Goal: Ask a question

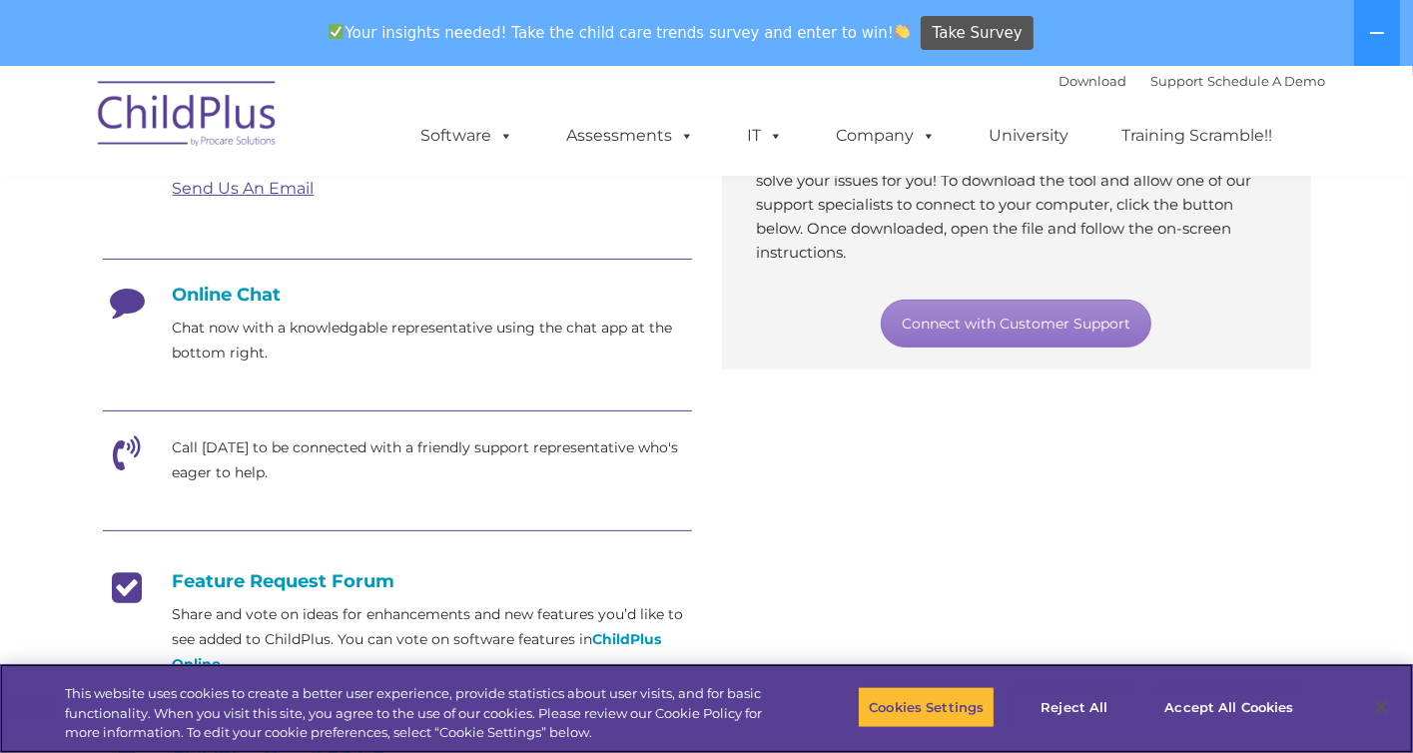
scroll to position [442, 0]
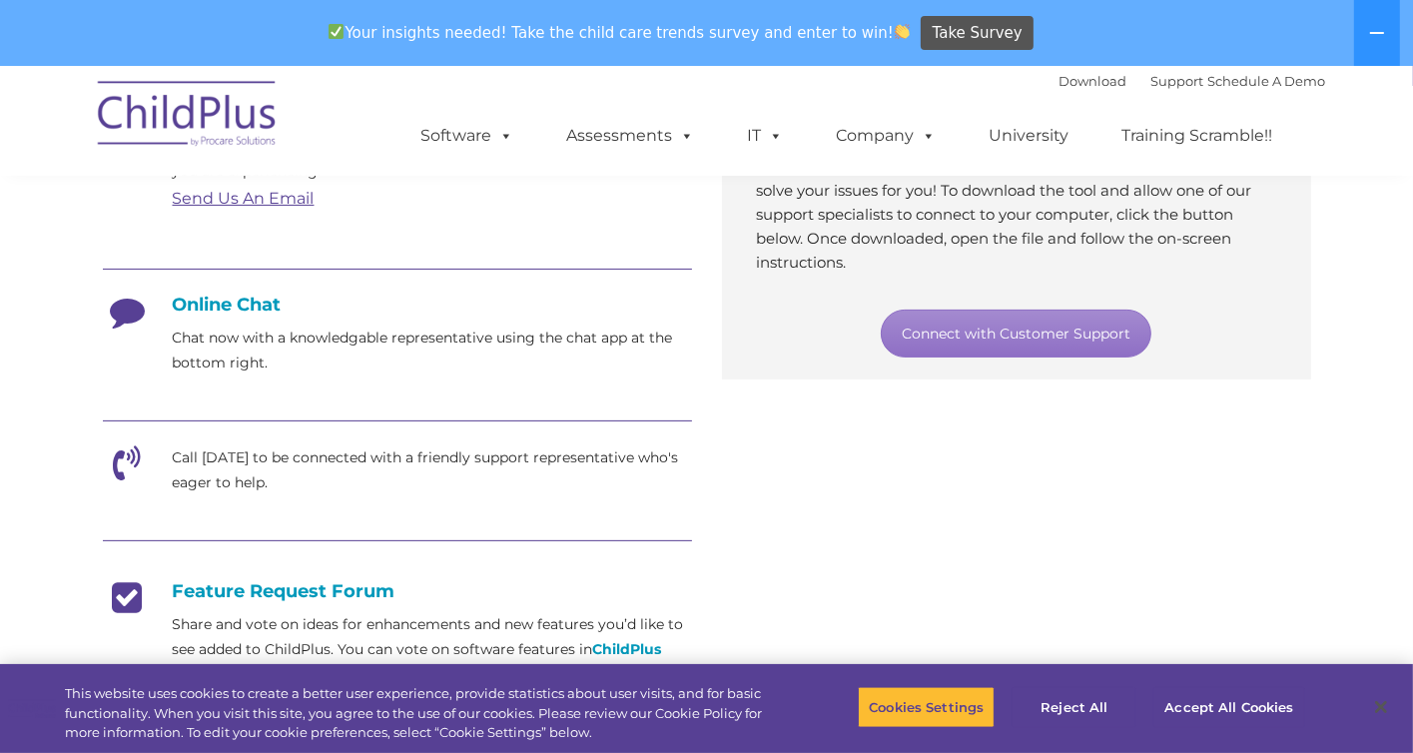
click at [266, 307] on h4 "Online Chat" at bounding box center [397, 305] width 589 height 22
click at [190, 309] on h4 "Online Chat" at bounding box center [397, 305] width 589 height 22
click at [200, 301] on h4 "Online Chat" at bounding box center [397, 305] width 589 height 22
click at [229, 295] on h4 "Online Chat" at bounding box center [397, 305] width 589 height 22
drag, startPoint x: 140, startPoint y: 312, endPoint x: 155, endPoint y: 313, distance: 15.0
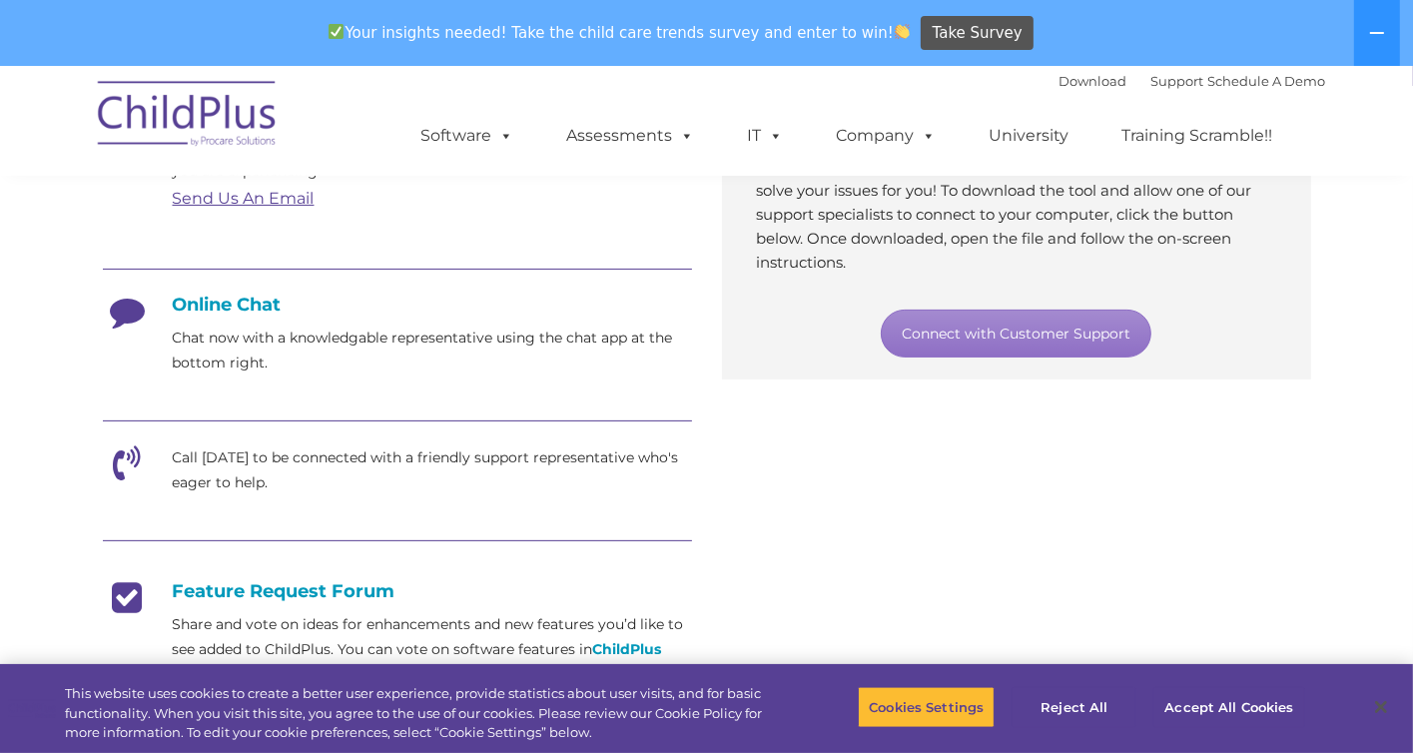
click at [147, 312] on icon at bounding box center [128, 319] width 50 height 50
drag, startPoint x: 224, startPoint y: 362, endPoint x: 240, endPoint y: 326, distance: 40.2
click at [226, 355] on p "Chat now with a knowledgable representative using the chat app at the bottom ri…" at bounding box center [432, 351] width 519 height 50
drag, startPoint x: 240, startPoint y: 324, endPoint x: 344, endPoint y: 332, distance: 105.2
click at [245, 319] on div "Online Chat Chat now with a knowledgable representative using the chat app at t…" at bounding box center [397, 335] width 589 height 82
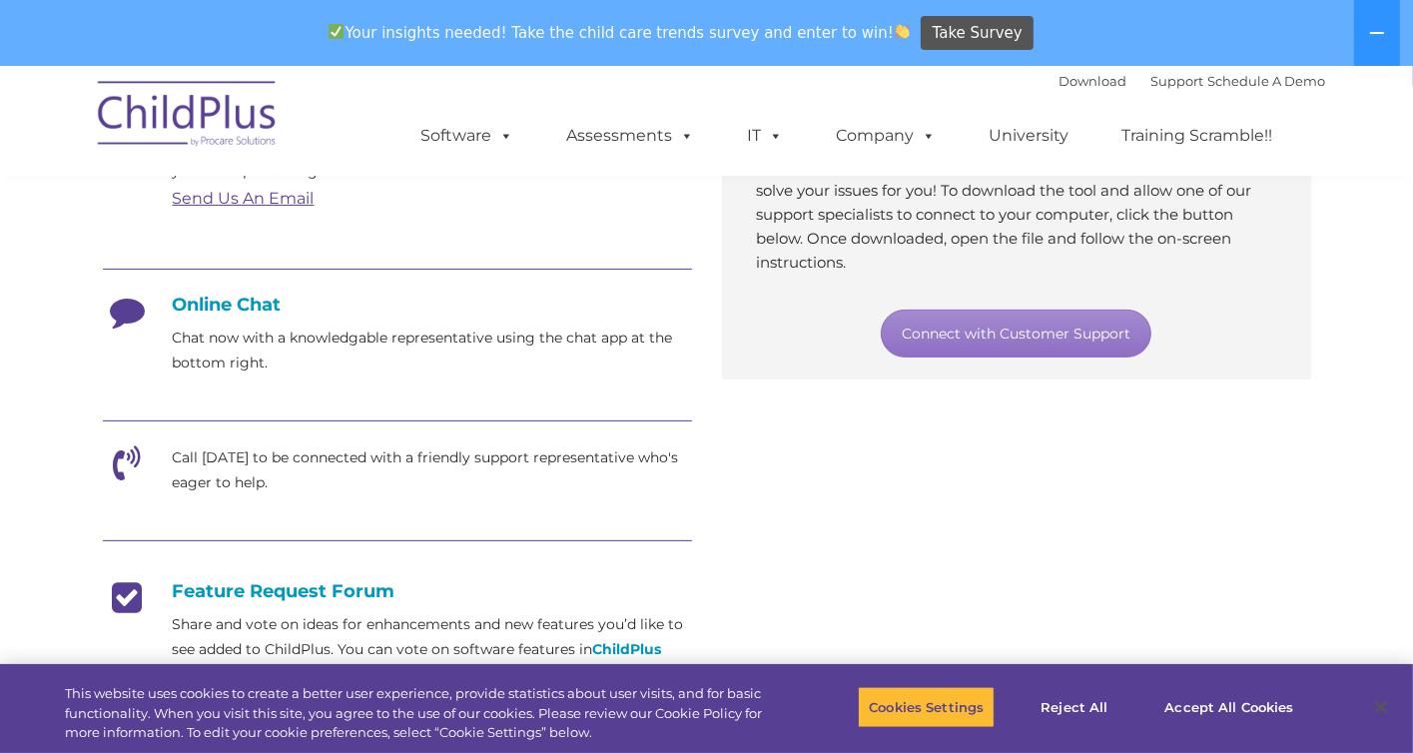
click at [415, 360] on p "Chat now with a knowledgable representative using the chat app at the bottom ri…" at bounding box center [432, 351] width 519 height 50
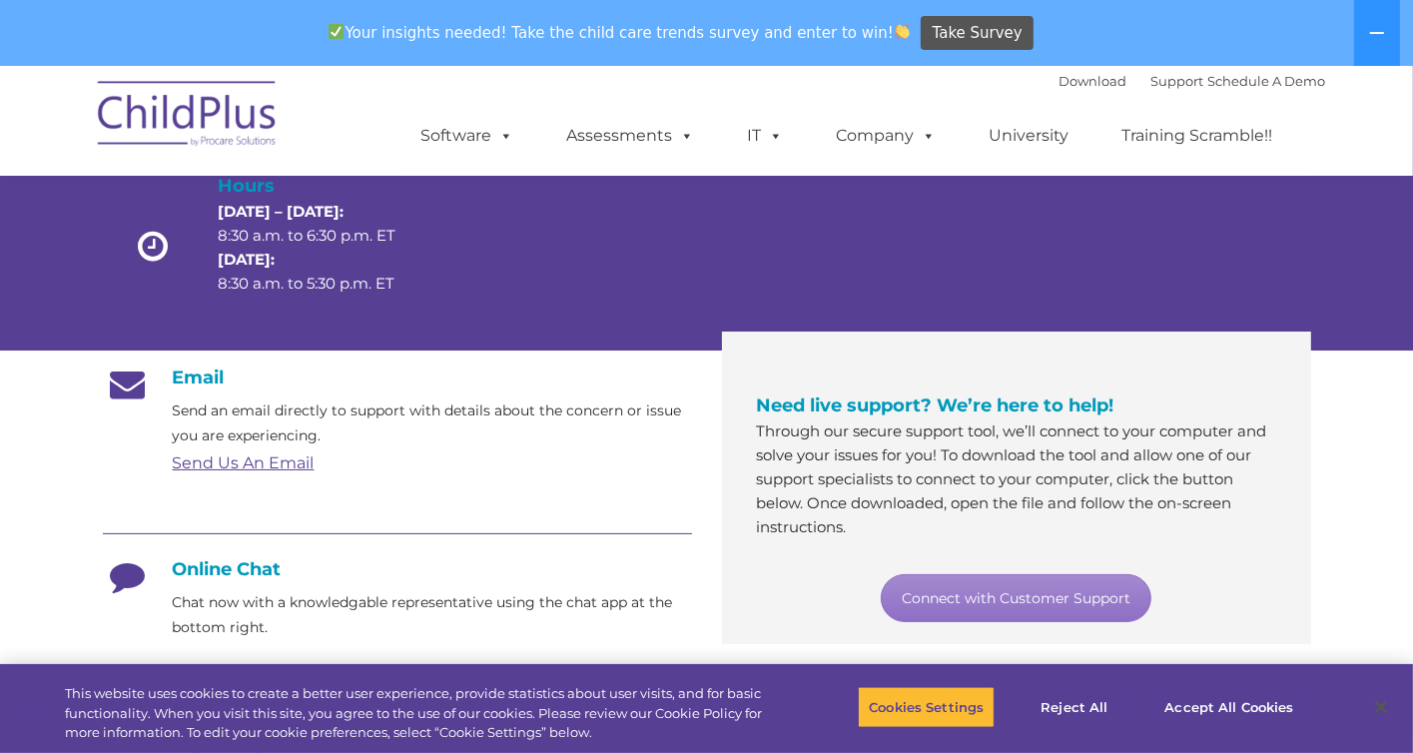
scroll to position [175, 0]
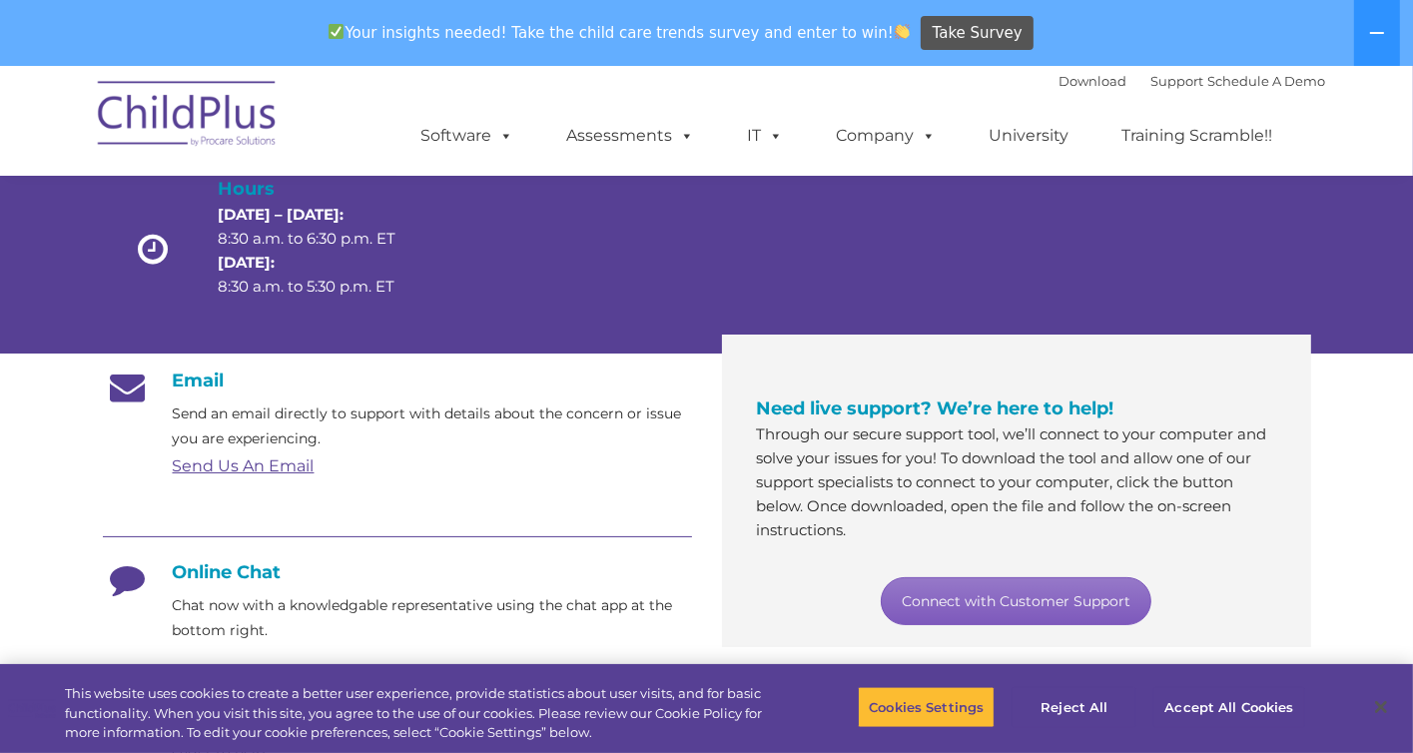
click at [1024, 604] on link "Connect with Customer Support" at bounding box center [1016, 601] width 271 height 48
